Goal: Use online tool/utility

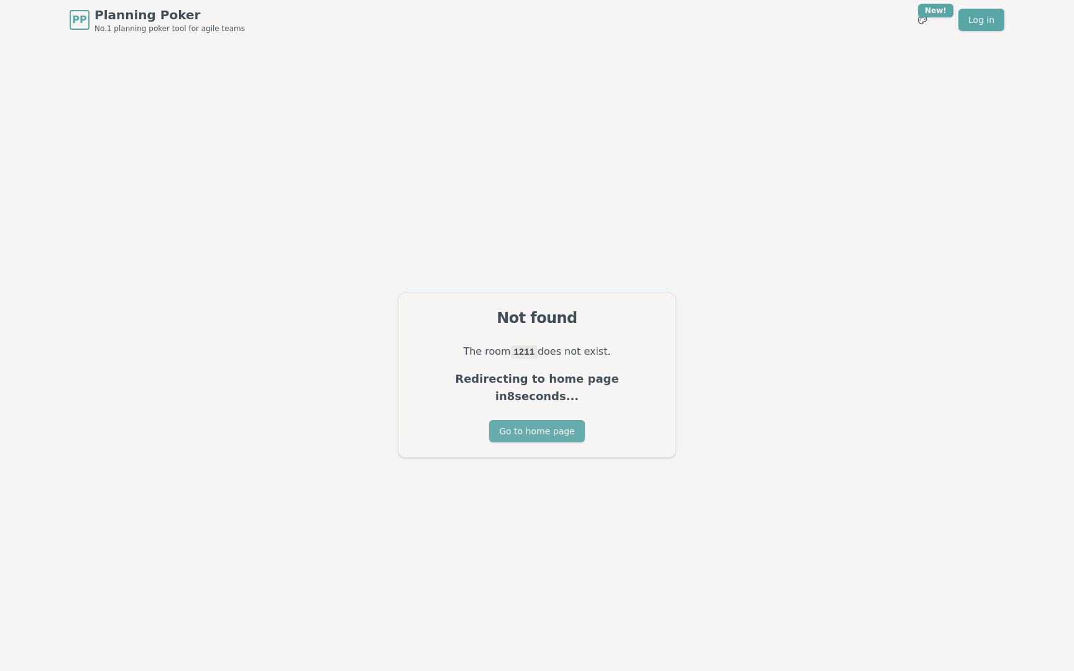
click at [554, 420] on button "Go to home page" at bounding box center [536, 431] width 95 height 22
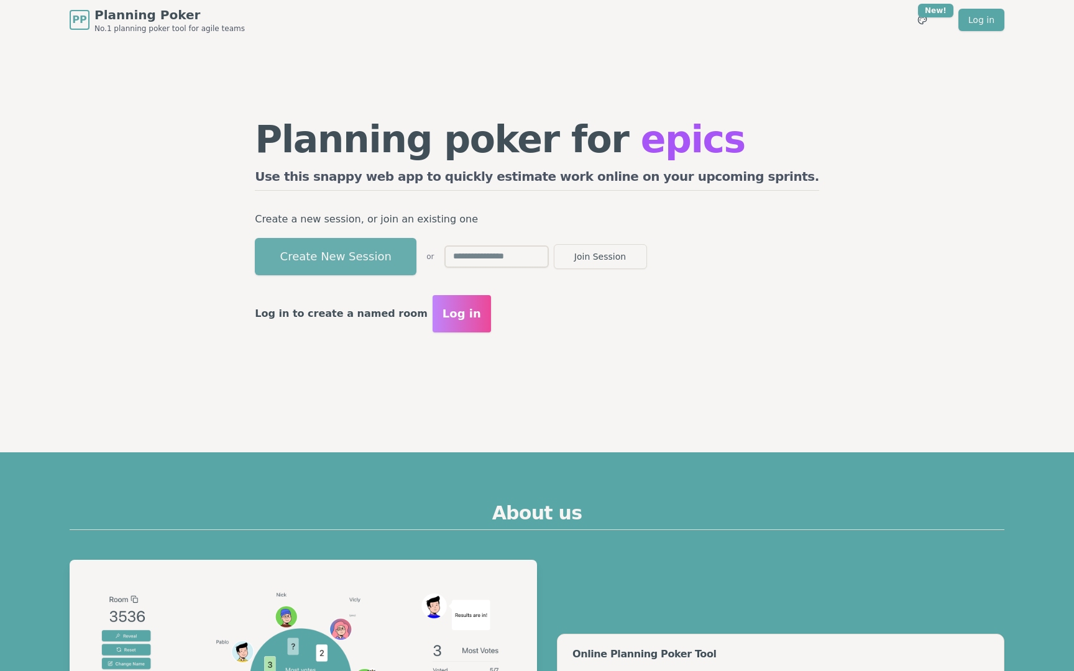
click at [416, 245] on button "Create New Session" at bounding box center [336, 256] width 162 height 37
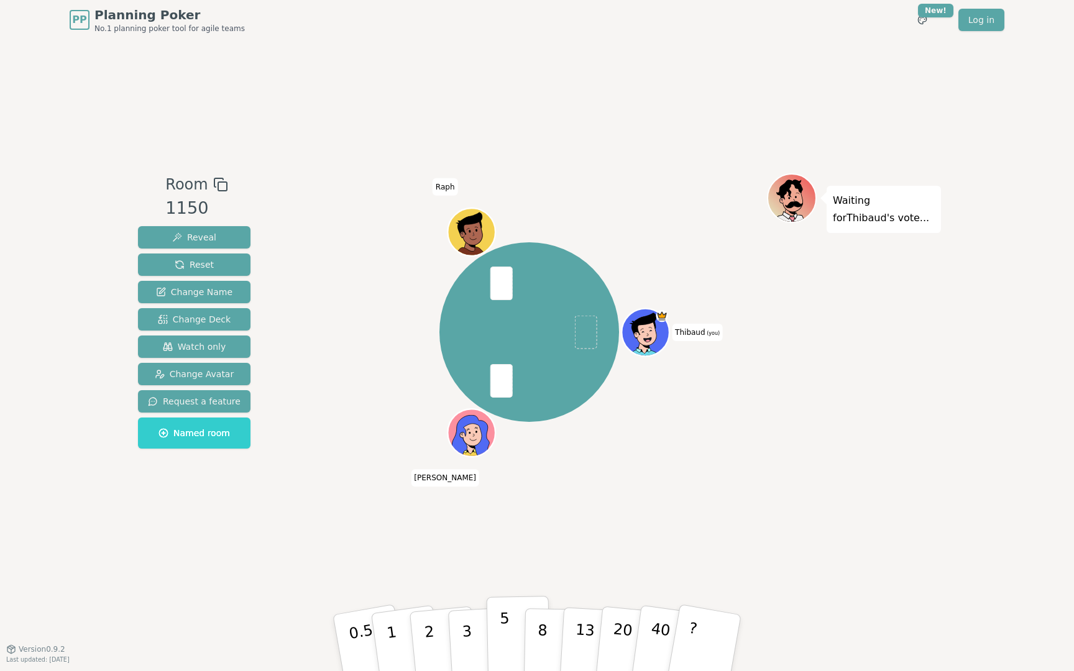
click at [507, 622] on p "5" at bounding box center [505, 643] width 11 height 67
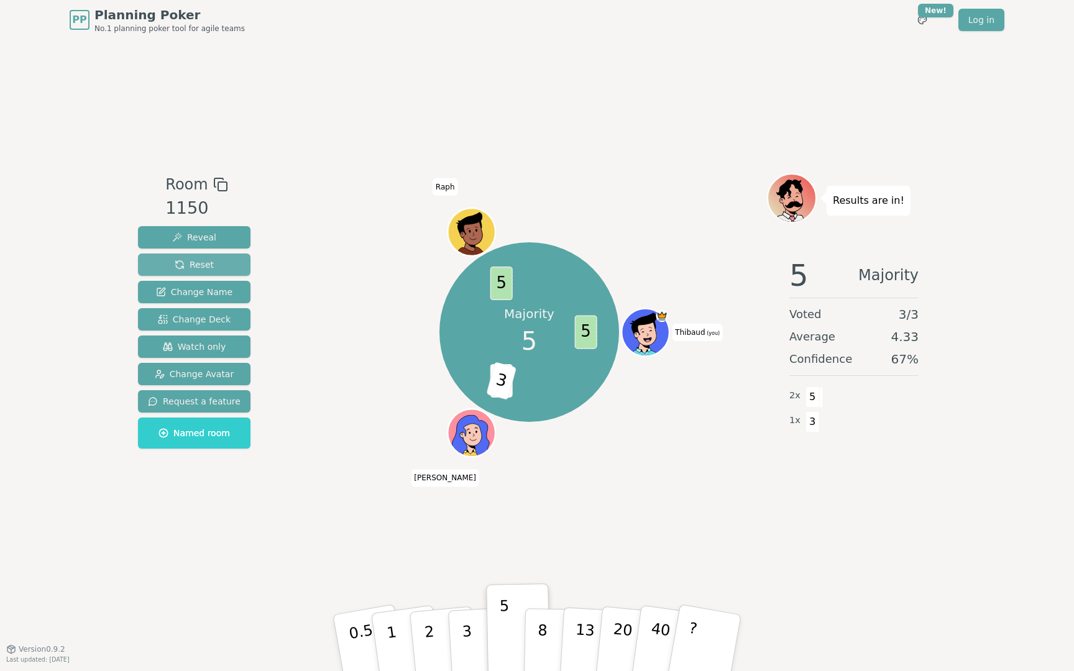
click at [199, 257] on button "Reset" at bounding box center [194, 265] width 112 height 22
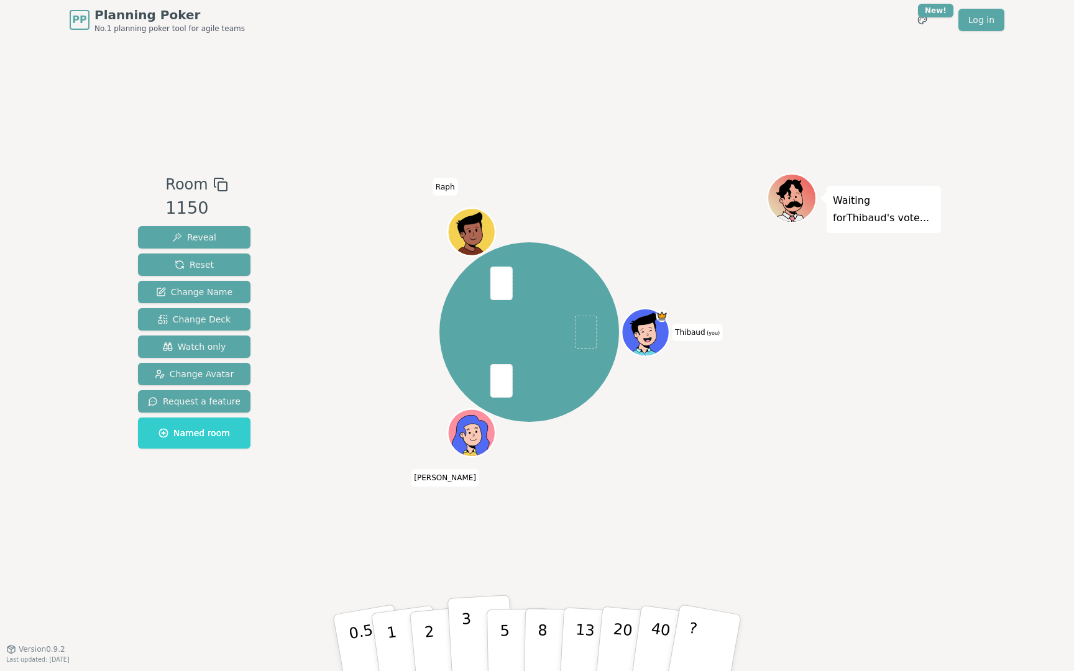
click at [474, 637] on button "3" at bounding box center [481, 643] width 68 height 97
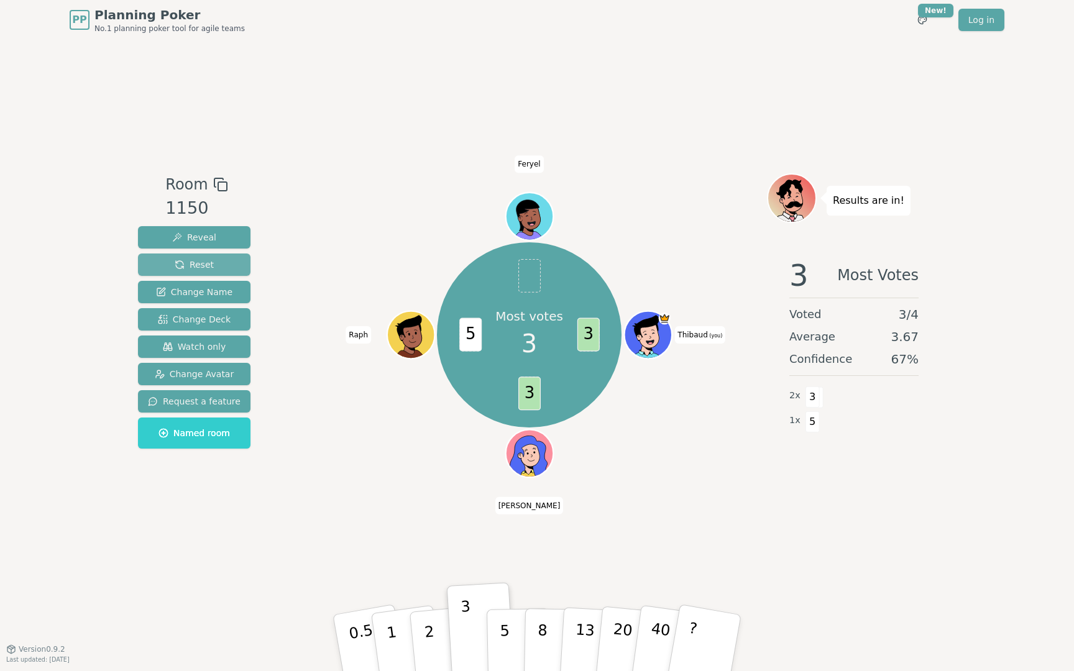
click at [203, 262] on span "Reset" at bounding box center [194, 264] width 39 height 12
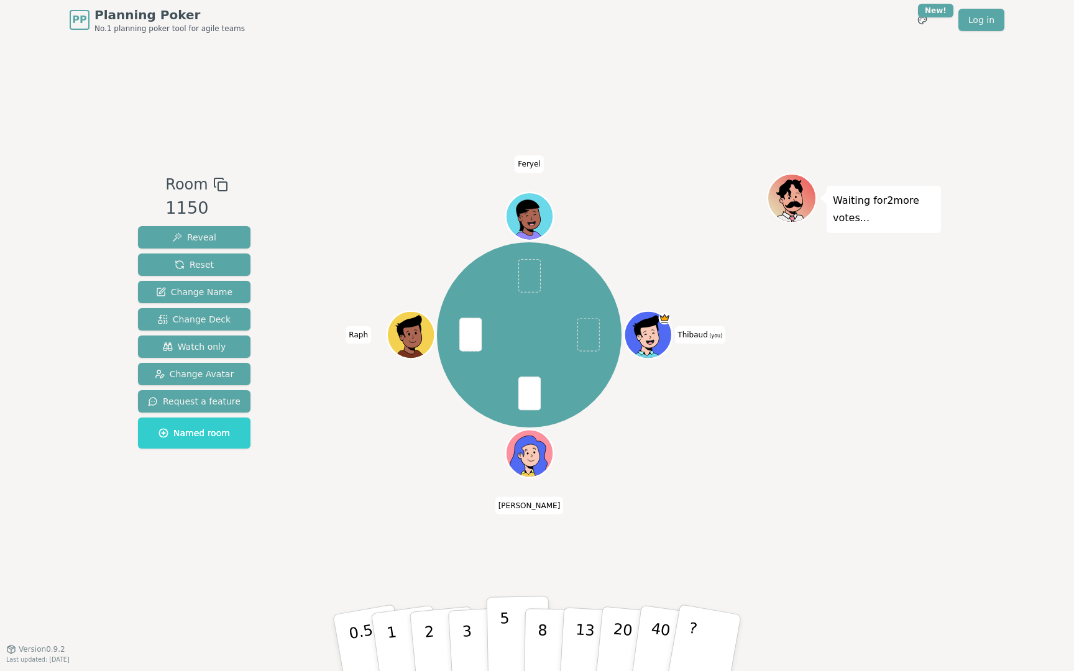
click at [512, 631] on button "5" at bounding box center [519, 643] width 64 height 94
click at [217, 240] on button "Reveal" at bounding box center [194, 237] width 112 height 22
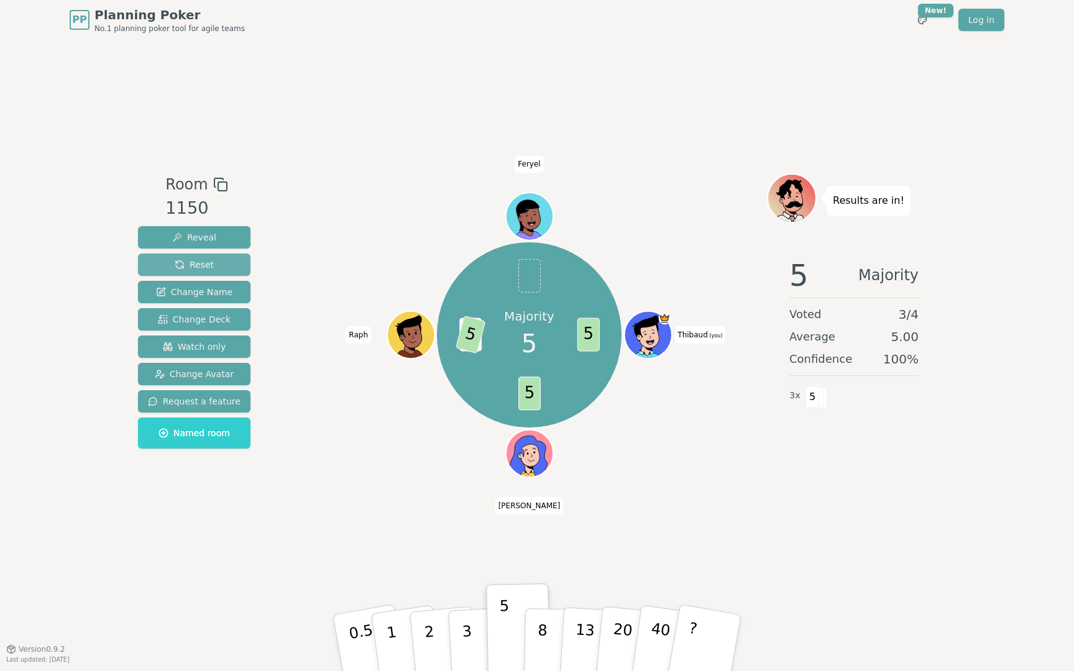
click at [196, 260] on span "Reset" at bounding box center [194, 264] width 39 height 12
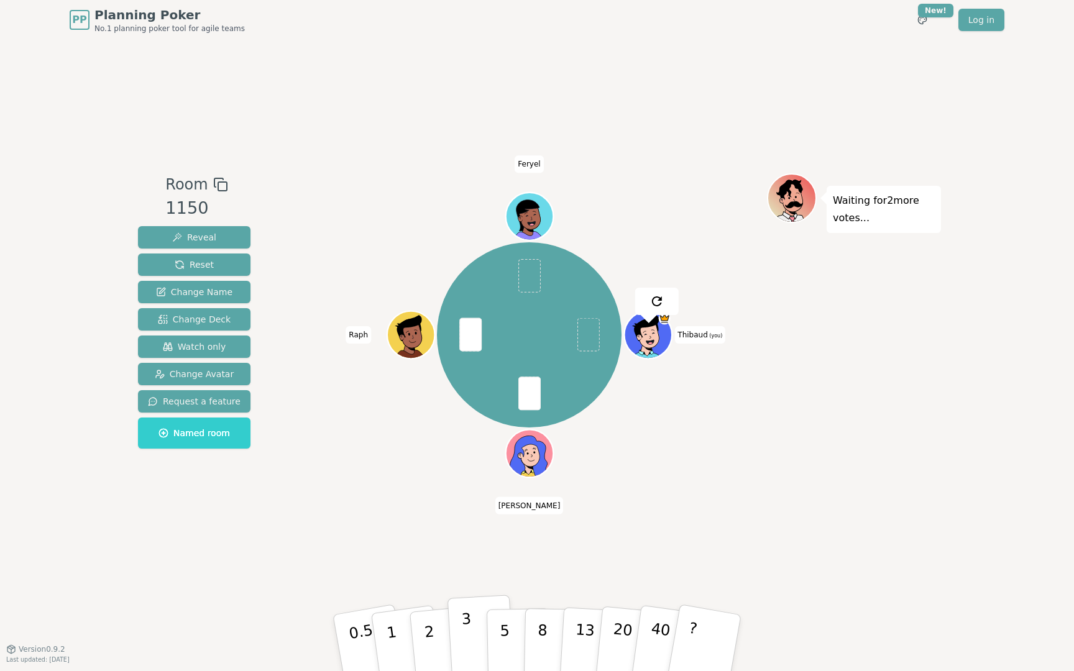
click at [468, 625] on p "3" at bounding box center [468, 644] width 14 height 68
click at [224, 234] on button "Reveal" at bounding box center [194, 237] width 112 height 22
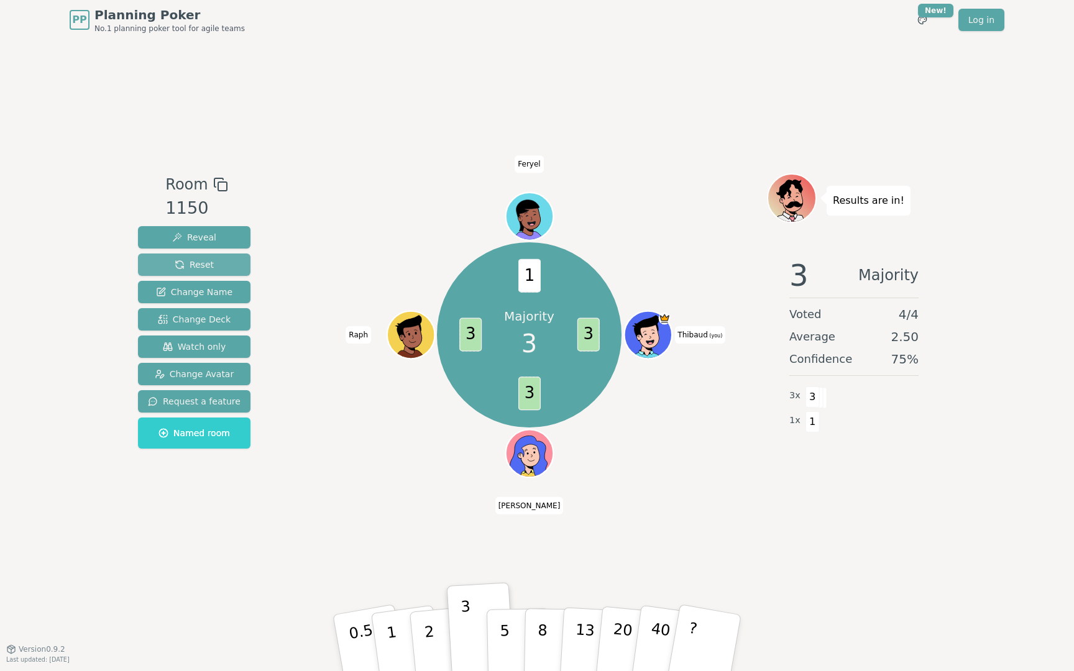
click at [208, 258] on span "Reset" at bounding box center [194, 264] width 39 height 12
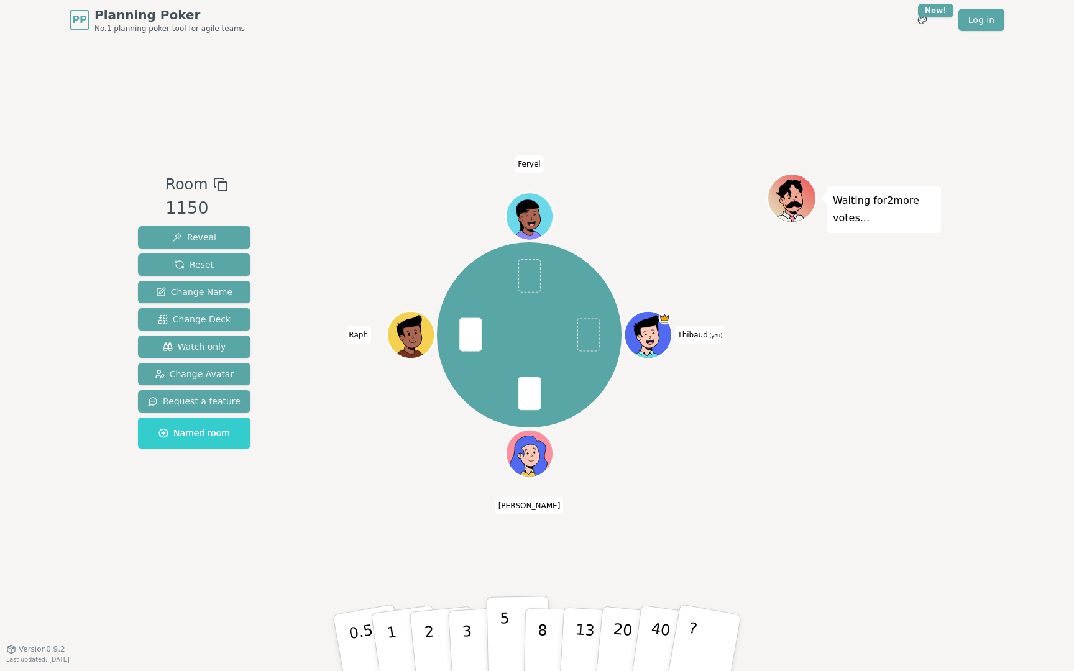
click at [508, 631] on p "5" at bounding box center [505, 643] width 11 height 67
click at [239, 240] on button "Reveal" at bounding box center [194, 237] width 112 height 22
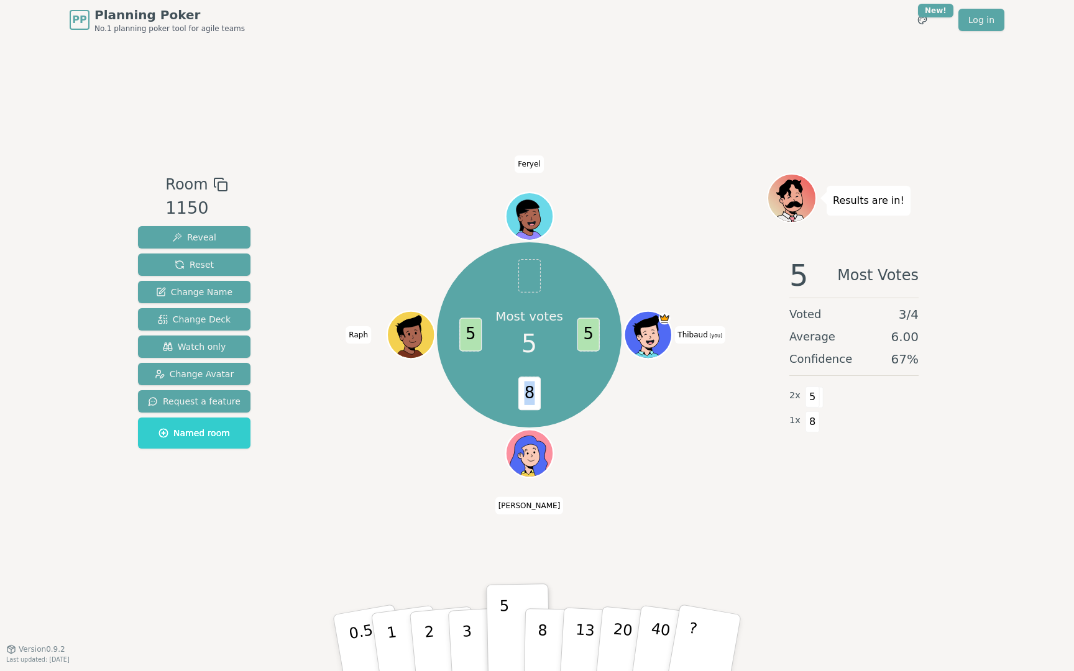
drag, startPoint x: 534, startPoint y: 398, endPoint x: 518, endPoint y: 398, distance: 16.2
click at [518, 398] on span "8" at bounding box center [529, 394] width 22 height 34
